Goal: Book appointment/travel/reservation

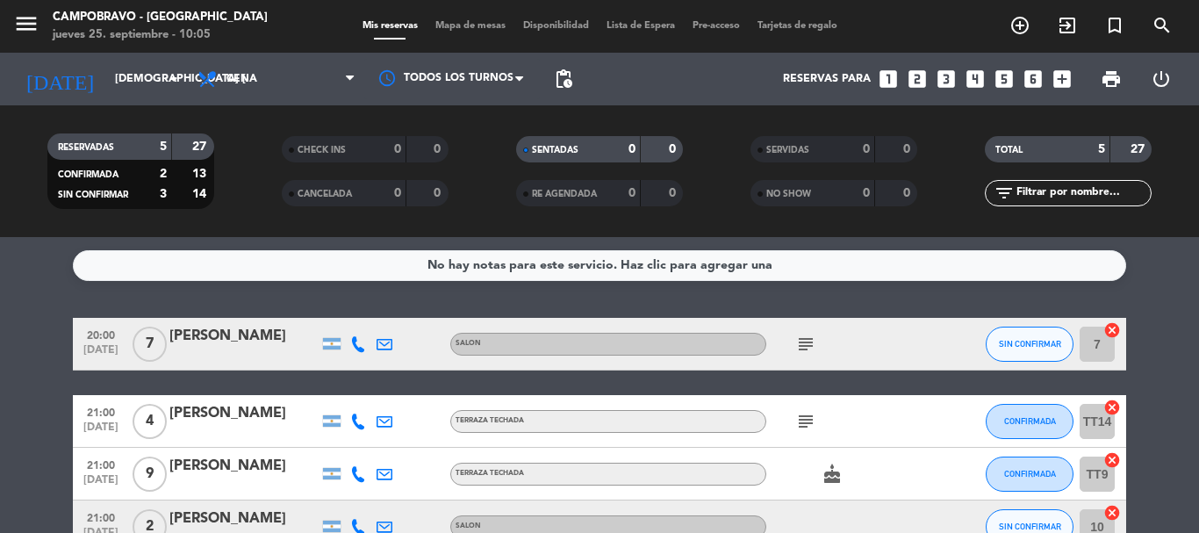
click at [974, 86] on icon "looks_4" at bounding box center [975, 79] width 23 height 23
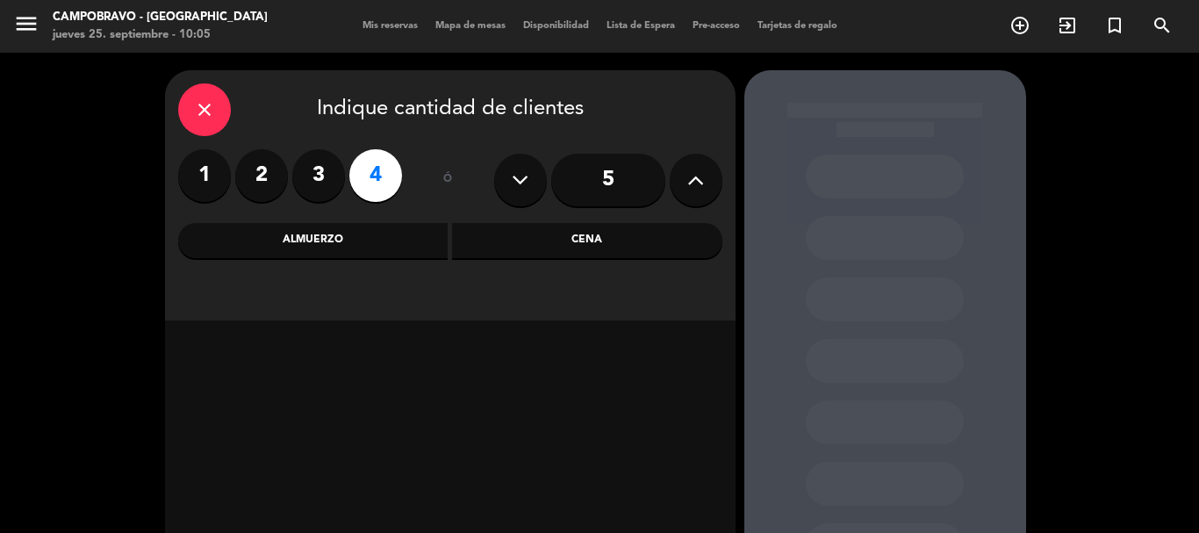
click at [329, 249] on div "Almuerzo" at bounding box center [313, 240] width 270 height 35
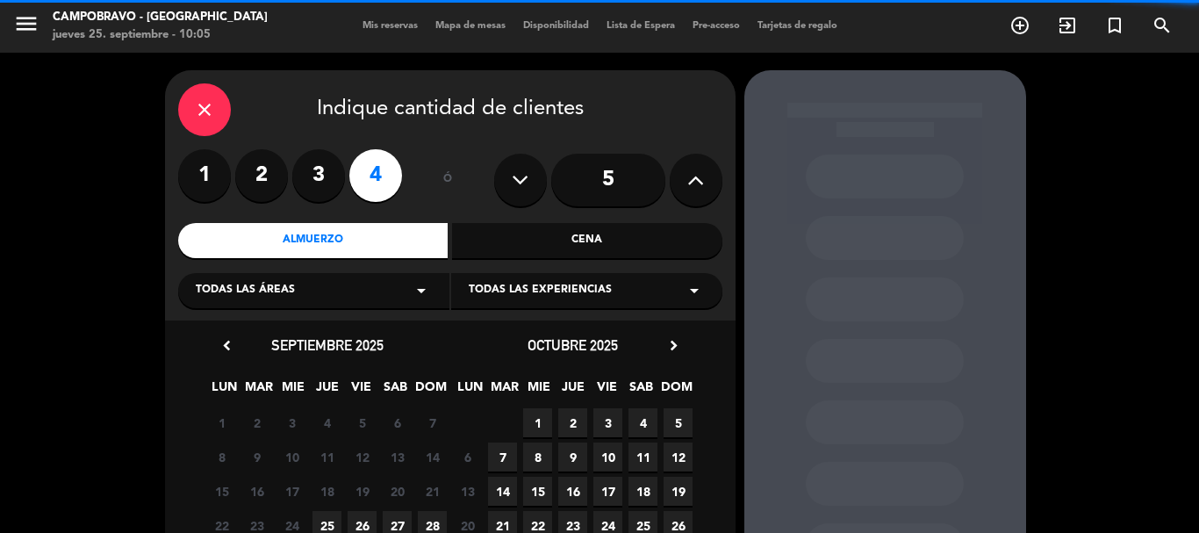
click at [379, 295] on div "Todas las áreas arrow_drop_down" at bounding box center [313, 290] width 271 height 35
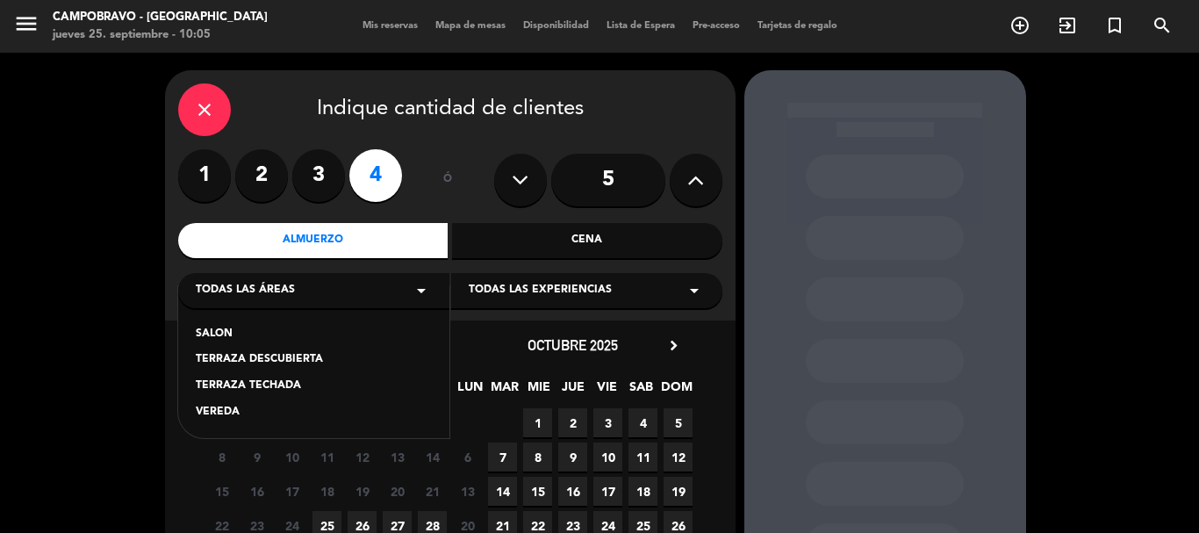
click at [225, 338] on div "SALON" at bounding box center [314, 335] width 236 height 18
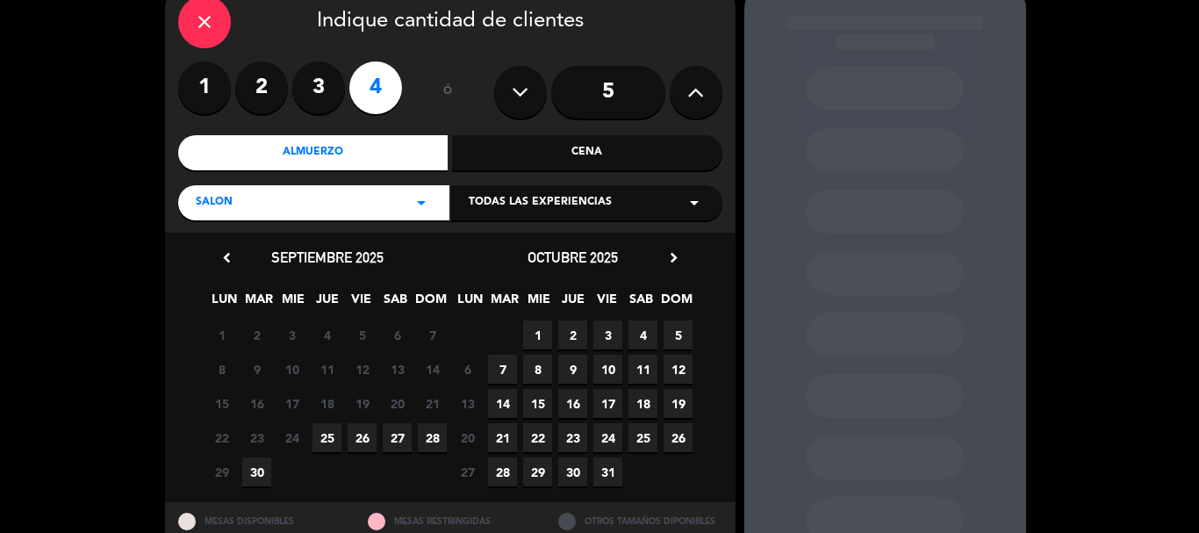
click at [324, 434] on span "25" at bounding box center [327, 437] width 29 height 29
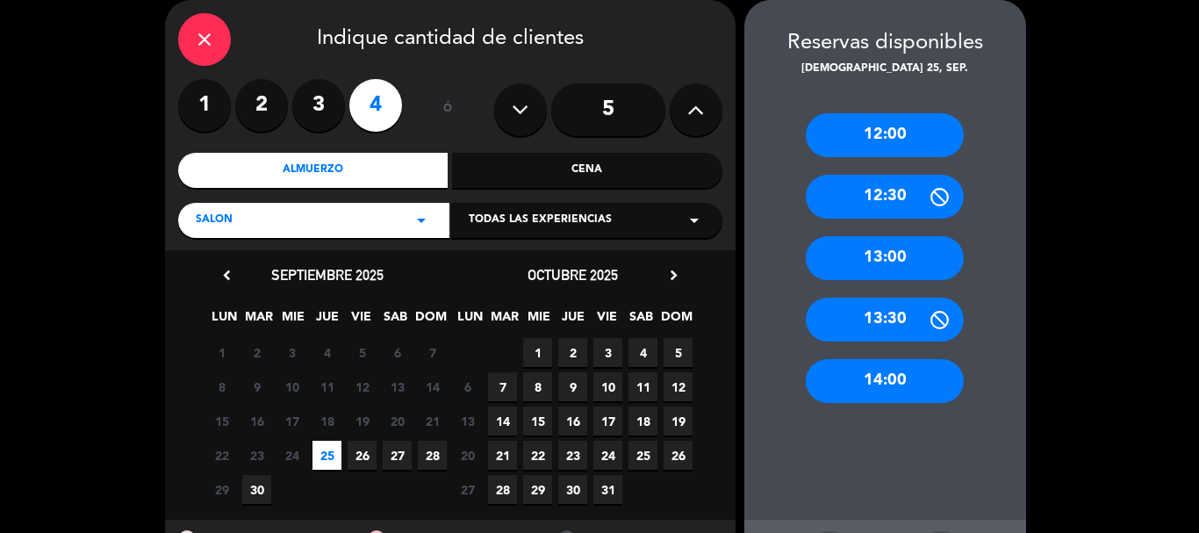
click at [895, 387] on div "14:00" at bounding box center [885, 381] width 158 height 44
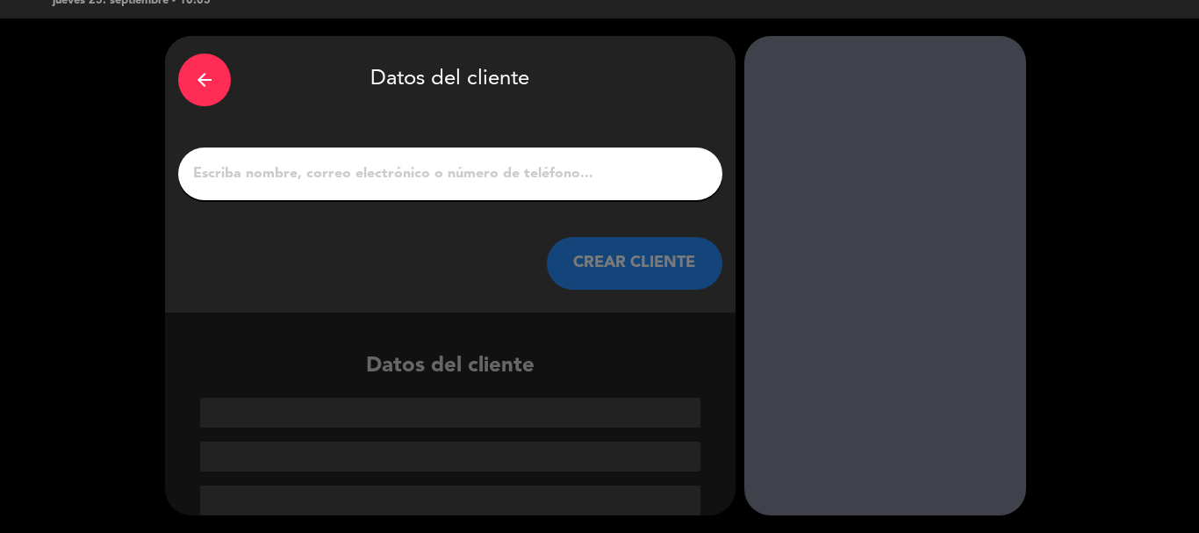
drag, startPoint x: 497, startPoint y: 173, endPoint x: 504, endPoint y: 165, distance: 10.6
click at [499, 174] on input "1" at bounding box center [450, 174] width 518 height 25
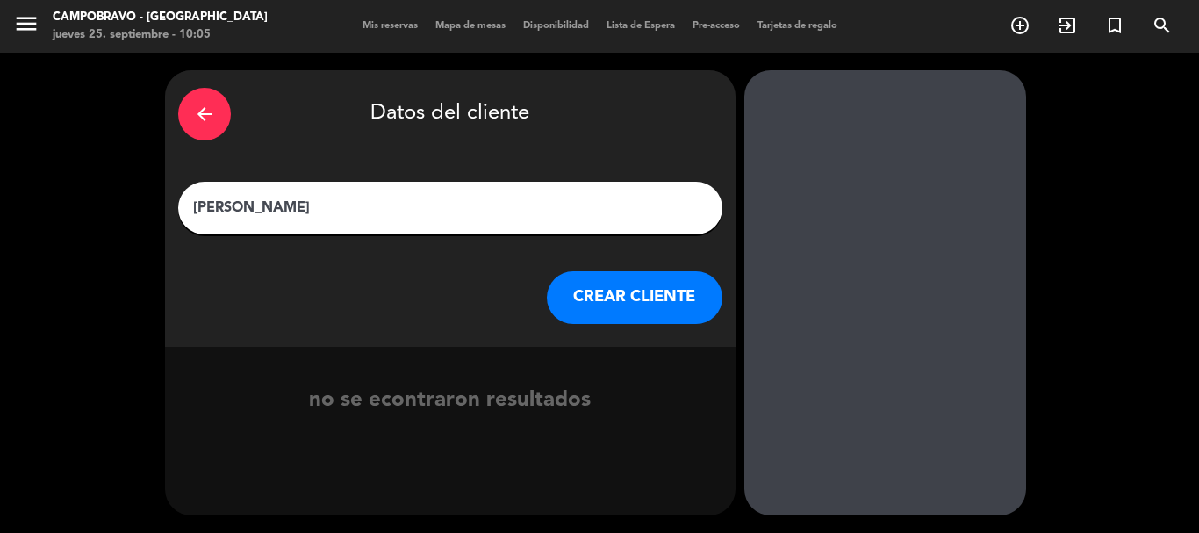
type input "[PERSON_NAME]"
click at [604, 307] on button "CREAR CLIENTE" at bounding box center [635, 297] width 176 height 53
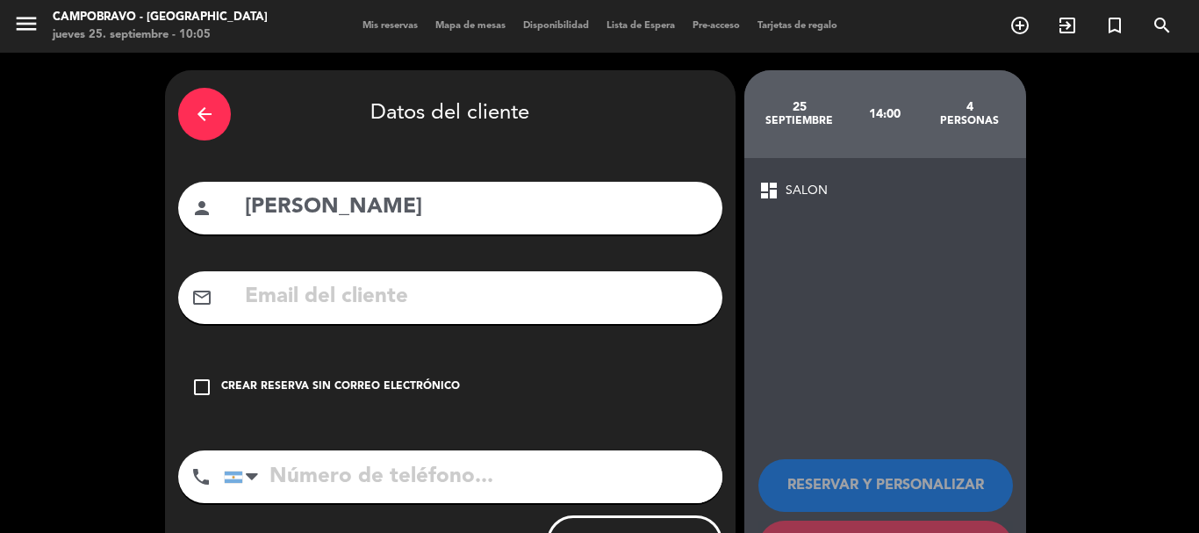
click at [207, 393] on icon "check_box_outline_blank" at bounding box center [201, 387] width 21 height 21
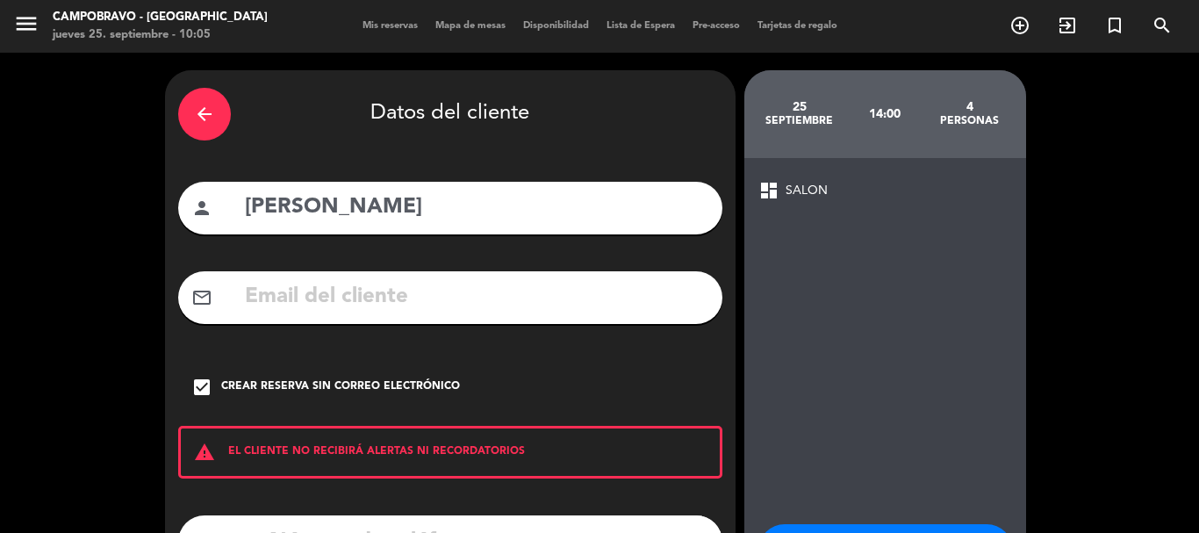
scroll to position [144, 0]
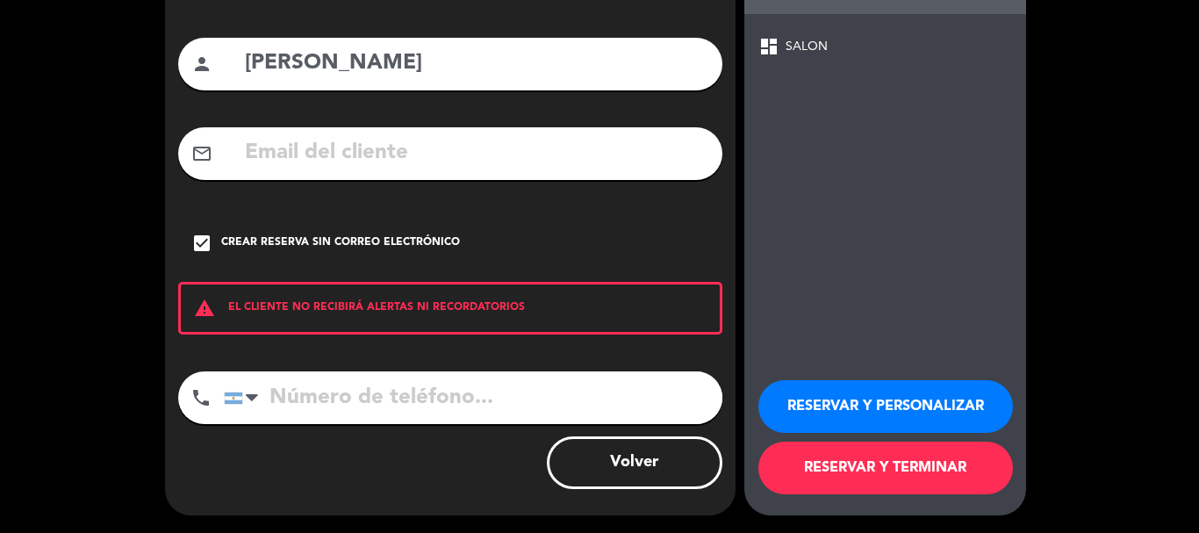
click at [373, 411] on input "tel" at bounding box center [473, 397] width 499 height 53
paste input "[PHONE_NUMBER]"
type input "[PHONE_NUMBER]"
click at [898, 479] on button "RESERVAR Y TERMINAR" at bounding box center [885, 468] width 255 height 53
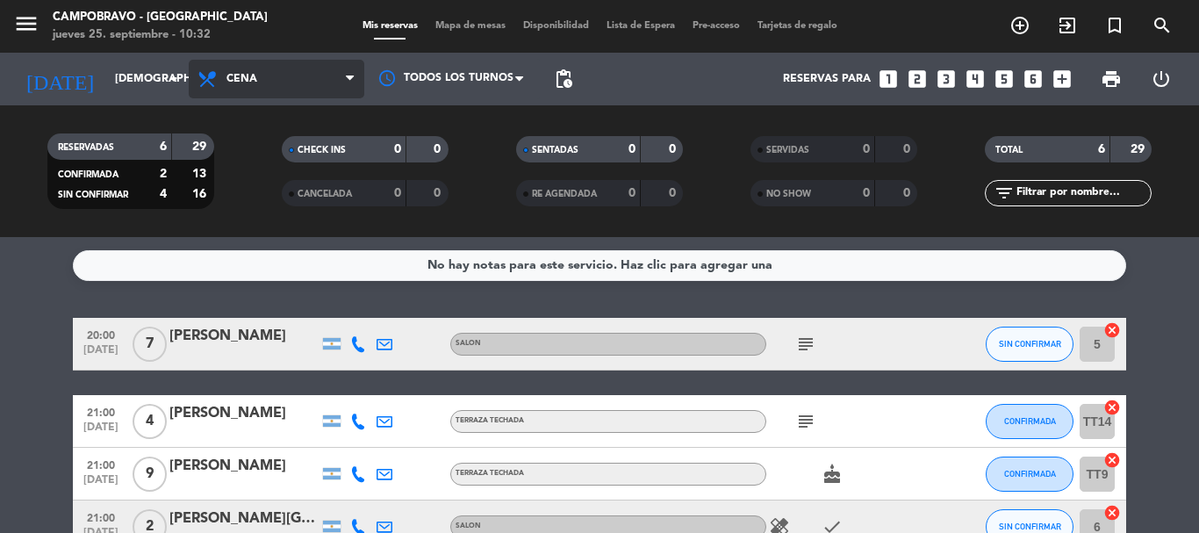
click at [310, 74] on span "Cena" at bounding box center [277, 79] width 176 height 39
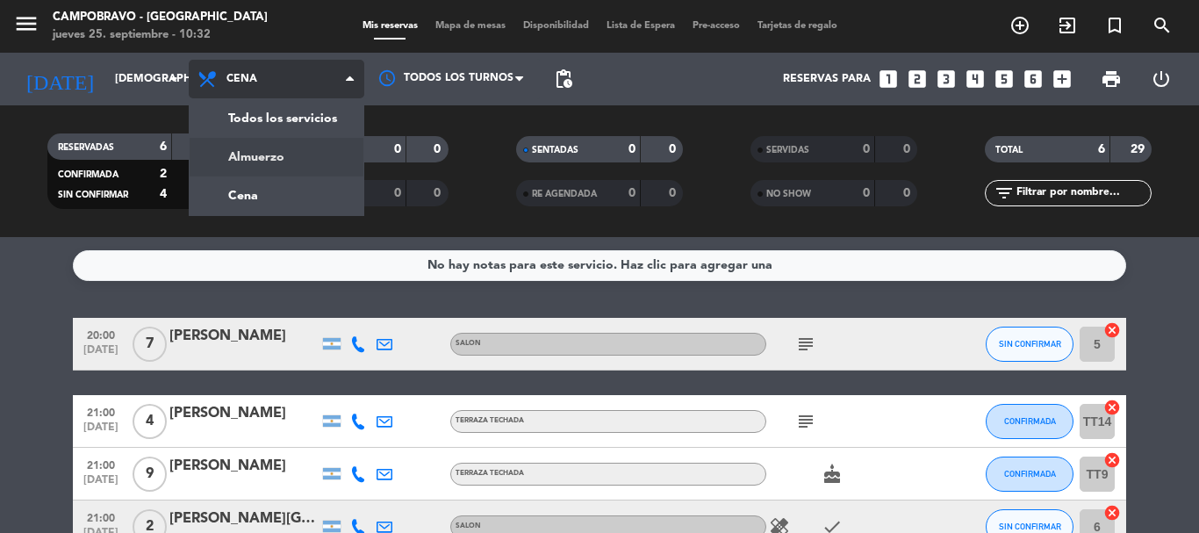
click at [284, 162] on div "menu Campobravo - [GEOGRAPHIC_DATA] jueves 25. septiembre - 10:32 Mis reservas …" at bounding box center [599, 118] width 1199 height 237
